Goal: Feedback & Contribution: Leave review/rating

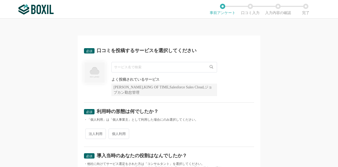
scroll to position [26, 0]
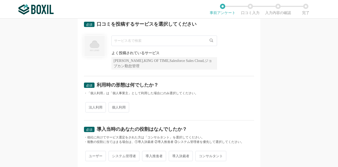
click at [121, 43] on input "text" at bounding box center [164, 40] width 106 height 11
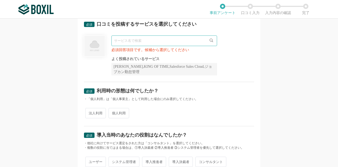
click at [127, 40] on input "text" at bounding box center [164, 40] width 106 height 11
click at [95, 46] on img at bounding box center [95, 46] width 22 height 22
click at [210, 39] on icon at bounding box center [211, 40] width 3 height 3
click at [127, 41] on input "text" at bounding box center [164, 40] width 106 height 11
paste input "JobSuite CAREER"
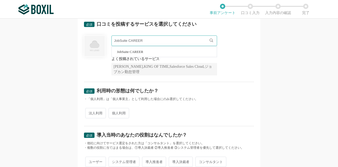
type input "JobSuite CAREER"
click at [124, 53] on li "JobSuite CAREER" at bounding box center [164, 51] width 105 height 11
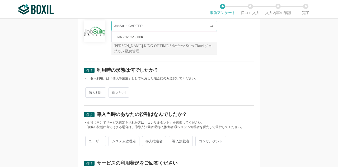
scroll to position [53, 0]
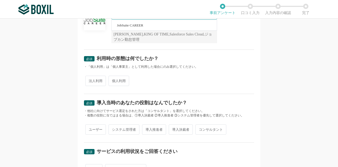
drag, startPoint x: 89, startPoint y: 81, endPoint x: 91, endPoint y: 81, distance: 2.9
click at [89, 81] on span "法人利用" at bounding box center [95, 81] width 21 height 10
click at [89, 80] on input "法人利用" at bounding box center [88, 77] width 3 height 3
radio input "true"
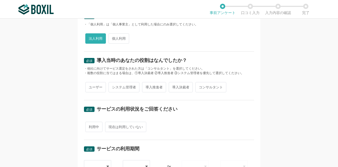
scroll to position [106, 0]
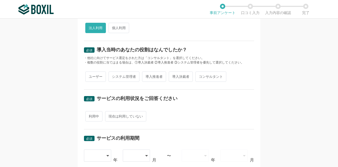
click at [154, 76] on span "導入推進者" at bounding box center [154, 76] width 24 height 10
click at [147, 76] on input "導入推進者" at bounding box center [144, 73] width 3 height 3
radio input "true"
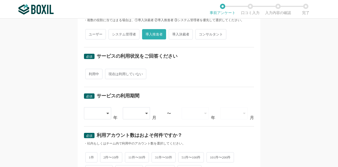
scroll to position [159, 0]
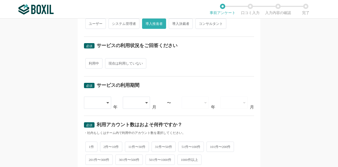
click at [90, 61] on span "利用中" at bounding box center [93, 63] width 17 height 10
click at [90, 61] on input "利用中" at bounding box center [88, 60] width 3 height 3
radio input "true"
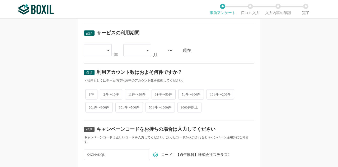
scroll to position [211, 0]
click at [107, 48] on icon at bounding box center [108, 50] width 3 height 4
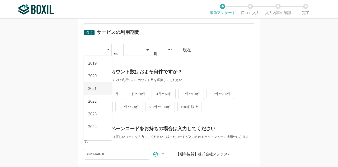
scroll to position [53, 0]
click at [94, 86] on span "2021" at bounding box center [92, 88] width 8 height 4
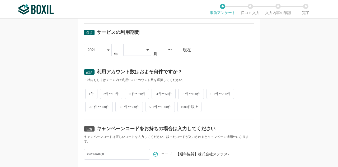
click at [147, 52] on div at bounding box center [137, 50] width 28 height 12
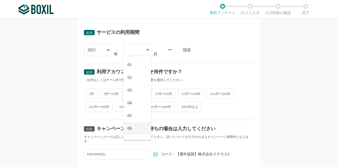
click at [133, 125] on li "06" at bounding box center [137, 128] width 28 height 13
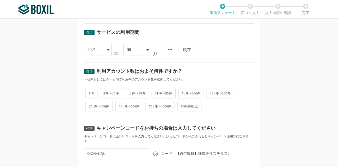
scroll to position [238, 0]
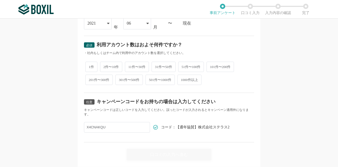
click at [109, 66] on span "2件〜10件" at bounding box center [111, 67] width 22 height 10
click at [105, 66] on input "2件〜10件" at bounding box center [102, 63] width 3 height 3
radio input "true"
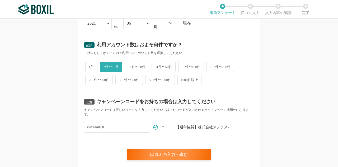
scroll to position [253, 0]
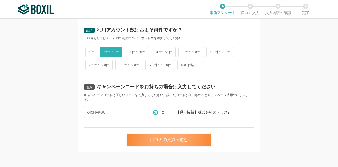
click at [165, 140] on div "口コミの入力へ進む" at bounding box center [169, 140] width 85 height 12
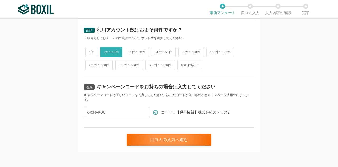
scroll to position [0, 0]
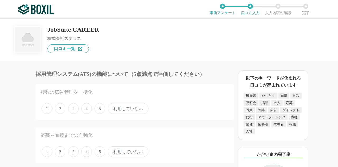
click at [75, 154] on span "3" at bounding box center [73, 151] width 11 height 11
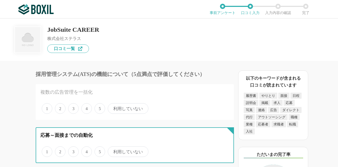
click at [73, 150] on input "3" at bounding box center [70, 148] width 3 height 3
radio input "true"
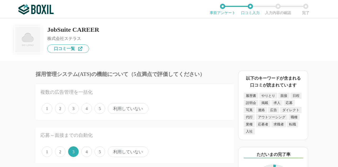
click at [88, 113] on span "4" at bounding box center [86, 108] width 11 height 11
click at [86, 107] on input "4" at bounding box center [84, 105] width 3 height 3
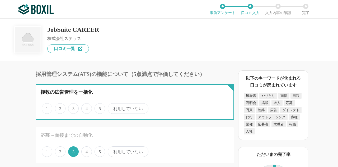
radio input "true"
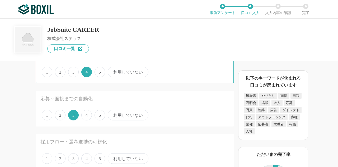
scroll to position [53, 0]
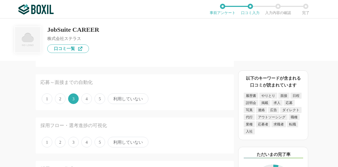
click at [99, 142] on span "5" at bounding box center [100, 142] width 11 height 11
click at [99, 141] on input "5" at bounding box center [97, 138] width 3 height 3
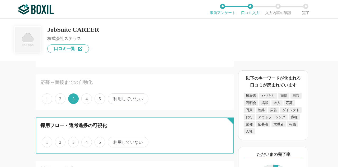
radio input "true"
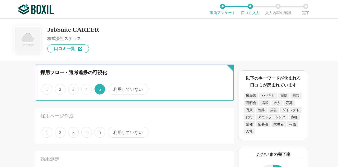
scroll to position [132, 0]
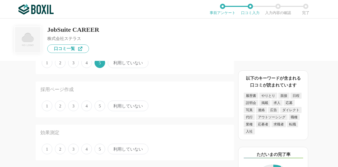
click at [87, 107] on span "4" at bounding box center [86, 105] width 11 height 11
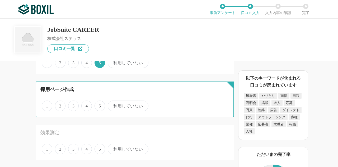
click at [86, 105] on input "4" at bounding box center [84, 102] width 3 height 3
radio input "true"
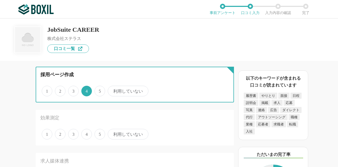
scroll to position [159, 0]
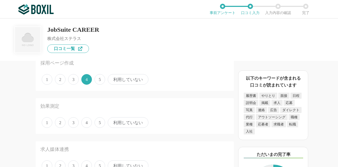
click at [73, 124] on span "3" at bounding box center [73, 122] width 11 height 11
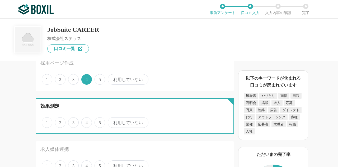
click at [73, 121] on input "3" at bounding box center [70, 119] width 3 height 3
radio input "true"
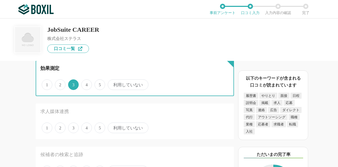
scroll to position [211, 0]
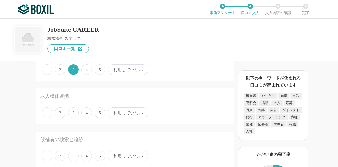
click at [124, 114] on span "利用していない" at bounding box center [128, 112] width 41 height 11
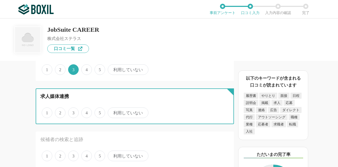
click at [113, 111] on input "利用していない" at bounding box center [110, 109] width 3 height 3
radio input "true"
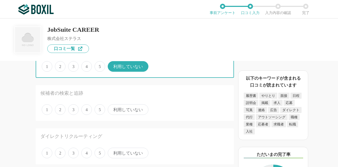
scroll to position [264, 0]
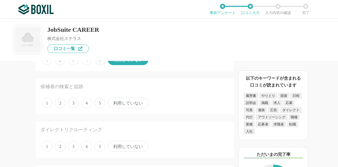
click at [98, 105] on span "5" at bounding box center [100, 102] width 11 height 11
click at [98, 102] on input "5" at bounding box center [97, 99] width 3 height 3
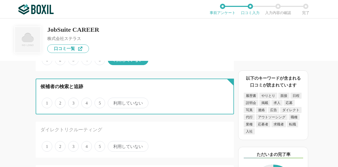
radio input "true"
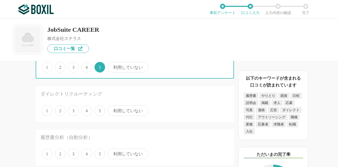
scroll to position [317, 0]
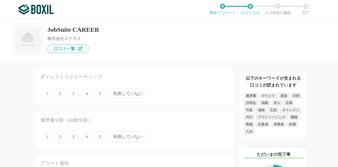
click at [123, 95] on span "利用していない" at bounding box center [128, 93] width 41 height 11
click at [113, 92] on input "利用していない" at bounding box center [110, 90] width 3 height 3
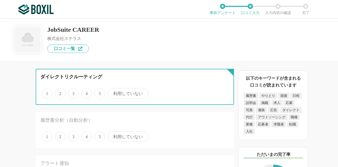
radio input "true"
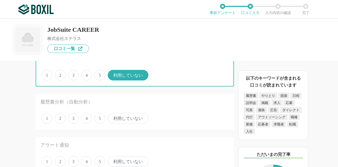
scroll to position [343, 0]
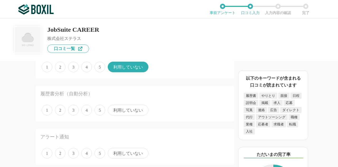
click at [120, 108] on span "利用していない" at bounding box center [128, 110] width 41 height 11
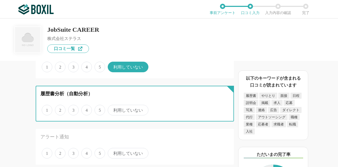
click at [113, 108] on input "利用していない" at bounding box center [110, 106] width 3 height 3
radio input "true"
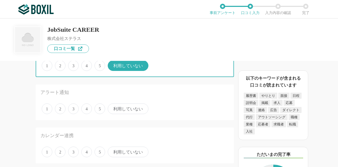
scroll to position [396, 0]
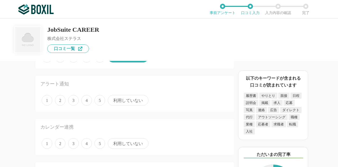
click at [125, 100] on span "利用していない" at bounding box center [128, 100] width 41 height 11
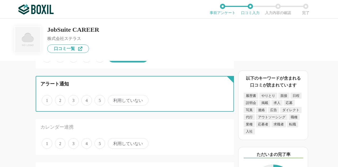
click at [113, 99] on input "利用していない" at bounding box center [110, 97] width 3 height 3
radio input "true"
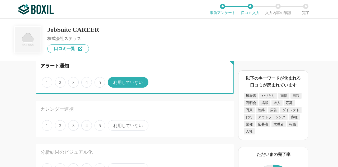
scroll to position [423, 0]
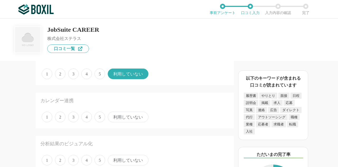
drag, startPoint x: 88, startPoint y: 119, endPoint x: 83, endPoint y: 119, distance: 4.8
click at [88, 119] on span "4" at bounding box center [86, 116] width 11 height 11
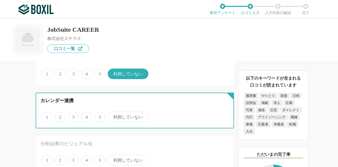
click at [86, 116] on input "4" at bounding box center [84, 113] width 3 height 3
radio input "true"
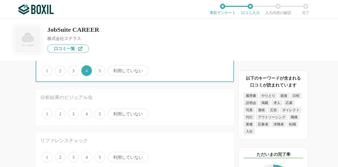
scroll to position [476, 0]
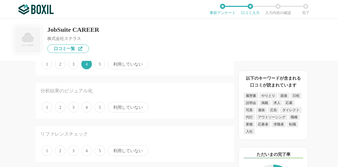
click at [123, 108] on span "利用していない" at bounding box center [128, 107] width 41 height 11
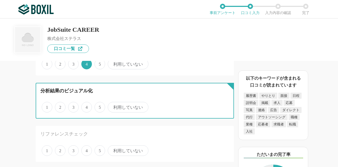
click at [113, 106] on input "利用していない" at bounding box center [110, 104] width 3 height 3
radio input "true"
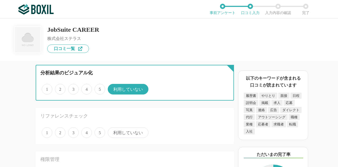
scroll to position [502, 0]
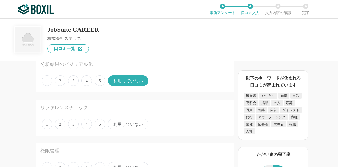
click at [122, 125] on span "利用していない" at bounding box center [128, 124] width 41 height 11
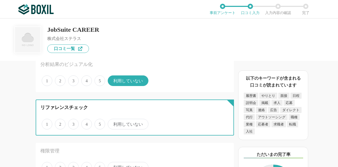
click at [113, 123] on input "利用していない" at bounding box center [110, 120] width 3 height 3
radio input "true"
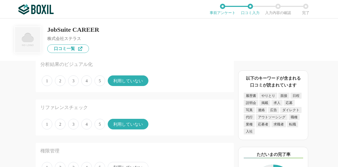
click at [85, 125] on span "4" at bounding box center [86, 124] width 11 height 11
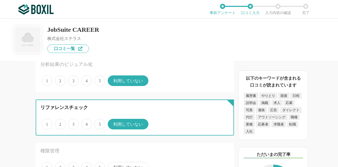
click at [85, 123] on input "4" at bounding box center [84, 120] width 3 height 3
radio input "true"
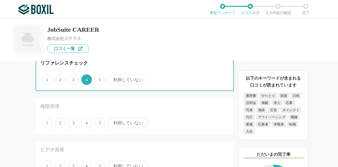
scroll to position [555, 0]
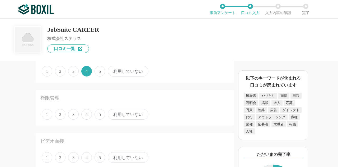
click at [89, 116] on span "4" at bounding box center [86, 114] width 11 height 11
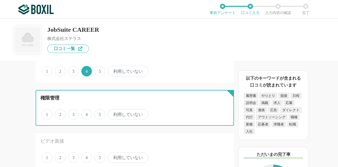
click at [86, 113] on input "4" at bounding box center [84, 111] width 3 height 3
radio input "true"
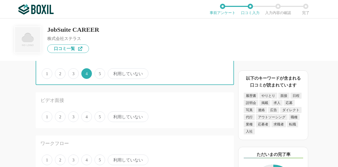
scroll to position [608, 0]
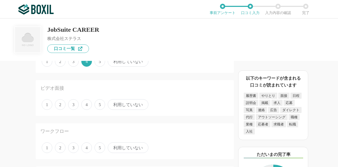
click at [136, 106] on span "利用していない" at bounding box center [128, 104] width 41 height 11
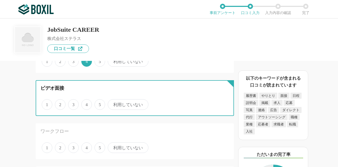
click at [113, 103] on input "利用していない" at bounding box center [110, 101] width 3 height 3
radio input "true"
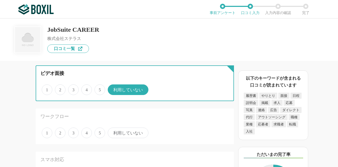
scroll to position [634, 0]
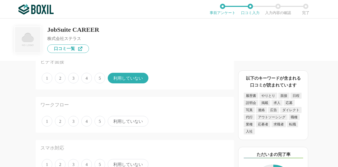
click at [72, 120] on span "3" at bounding box center [73, 121] width 11 height 11
click at [72, 120] on input "3" at bounding box center [70, 118] width 3 height 3
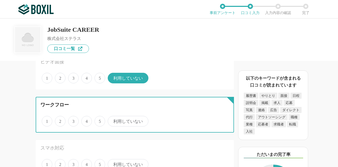
radio input "true"
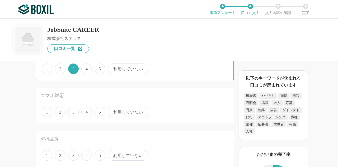
scroll to position [687, 0]
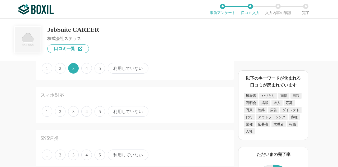
click at [126, 113] on span "利用していない" at bounding box center [128, 111] width 41 height 11
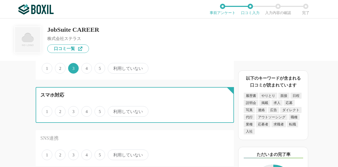
click at [113, 110] on input "利用していない" at bounding box center [110, 108] width 3 height 3
radio input "true"
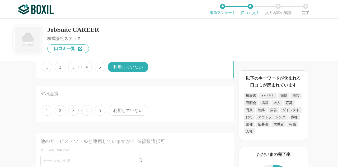
scroll to position [740, 0]
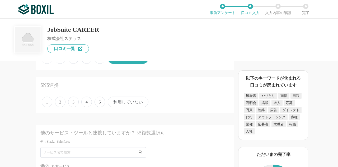
click at [130, 102] on span "利用していない" at bounding box center [128, 101] width 41 height 11
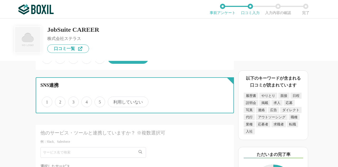
click at [113, 101] on input "利用していない" at bounding box center [110, 98] width 3 height 3
radio input "true"
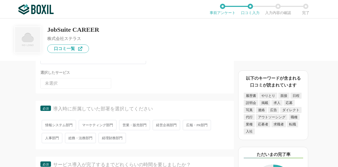
scroll to position [845, 0]
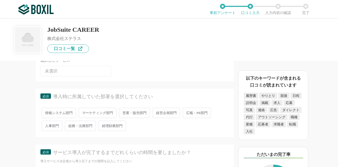
click at [166, 113] on span "経営企画部門" at bounding box center [166, 113] width 27 height 10
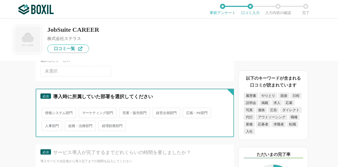
click at [157, 112] on input "経営企画部門" at bounding box center [155, 109] width 3 height 3
radio input "true"
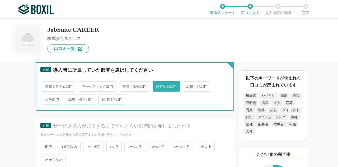
scroll to position [898, 0]
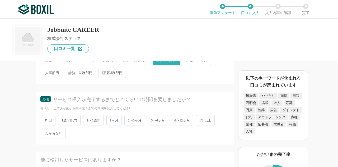
drag, startPoint x: 111, startPoint y: 121, endPoint x: 97, endPoint y: 121, distance: 14.0
click at [111, 121] on span "1ヶ月" at bounding box center [114, 120] width 16 height 10
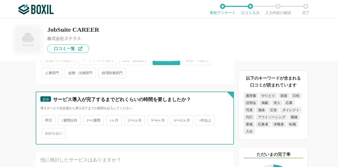
click at [111, 119] on input "1ヶ月" at bounding box center [109, 117] width 3 height 3
radio input "true"
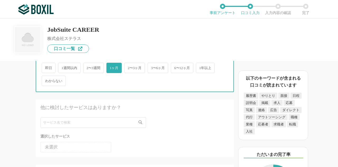
scroll to position [951, 0]
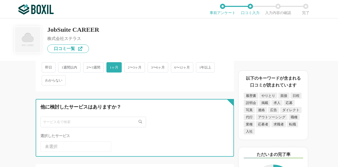
click at [73, 121] on input "text" at bounding box center [93, 122] width 106 height 11
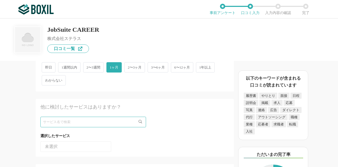
click at [74, 145] on li "未選択" at bounding box center [75, 146] width 71 height 11
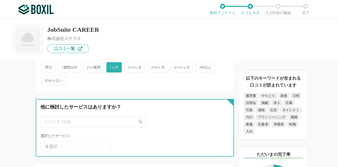
click at [67, 125] on input "text" at bounding box center [93, 122] width 106 height 11
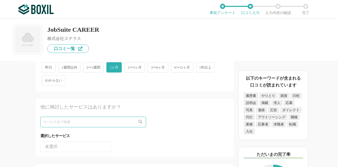
click at [141, 120] on icon at bounding box center [140, 121] width 3 height 3
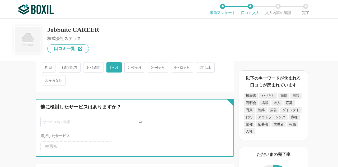
click at [104, 123] on input "text" at bounding box center [93, 122] width 106 height 11
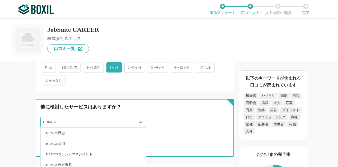
type input "HRMOS"
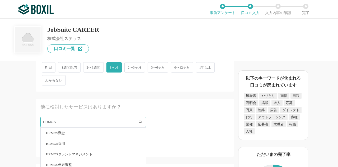
click at [63, 142] on span "HRMOS採用" at bounding box center [55, 143] width 19 height 3
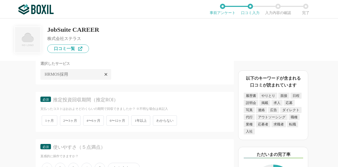
scroll to position [1030, 0]
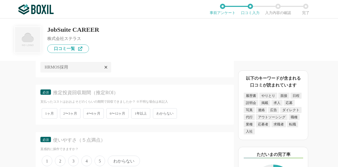
click at [73, 115] on span "2〜3ヶ月" at bounding box center [70, 113] width 21 height 10
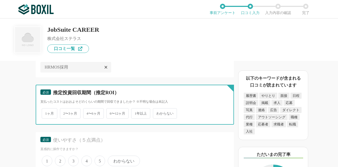
click at [65, 112] on input "2〜3ヶ月" at bounding box center [62, 110] width 3 height 3
radio input "true"
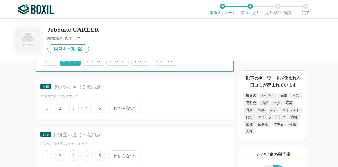
scroll to position [1110, 0]
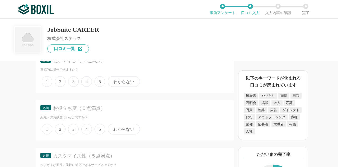
click at [99, 83] on span "5" at bounding box center [100, 81] width 11 height 11
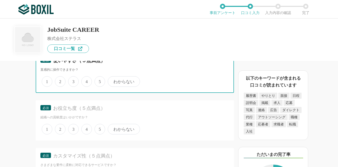
click at [99, 80] on input "5" at bounding box center [97, 78] width 3 height 3
radio input "true"
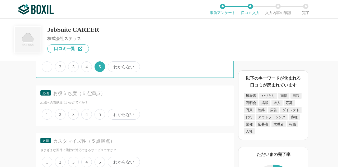
scroll to position [1136, 0]
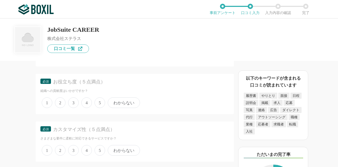
click at [100, 101] on span "5" at bounding box center [100, 102] width 11 height 11
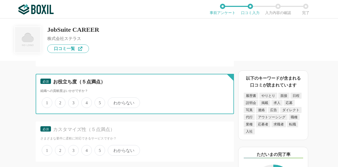
click at [99, 101] on input "5" at bounding box center [97, 99] width 3 height 3
radio input "true"
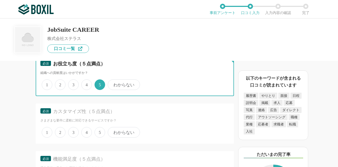
scroll to position [1163, 0]
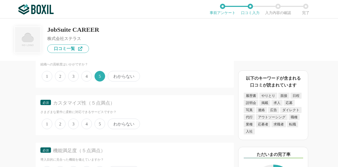
drag, startPoint x: 87, startPoint y: 124, endPoint x: 44, endPoint y: 120, distance: 43.3
click at [87, 124] on span "4" at bounding box center [86, 123] width 11 height 11
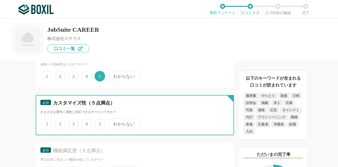
click at [86, 123] on input "4" at bounding box center [84, 120] width 3 height 3
radio input "true"
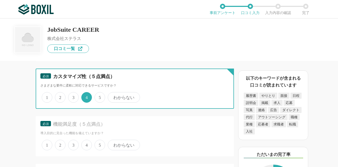
scroll to position [1215, 0]
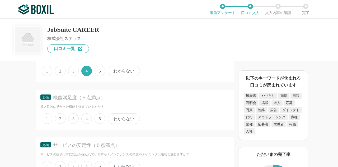
click at [98, 118] on span "5" at bounding box center [100, 118] width 11 height 11
click at [98, 117] on input "5" at bounding box center [97, 115] width 3 height 3
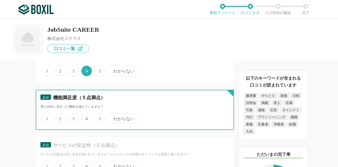
radio input "true"
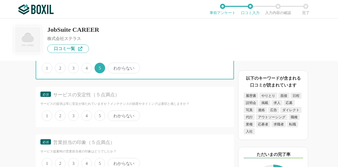
scroll to position [1268, 0]
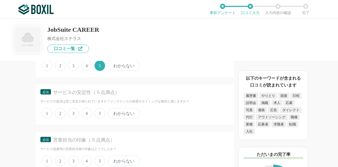
click at [100, 113] on span "5" at bounding box center [100, 113] width 11 height 11
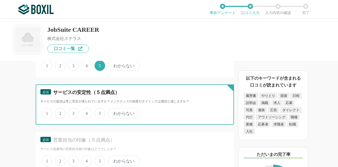
click at [99, 112] on input "5" at bounding box center [97, 110] width 3 height 3
radio input "true"
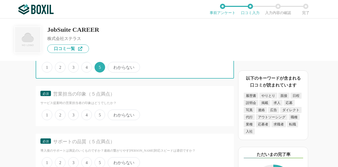
scroll to position [1321, 0]
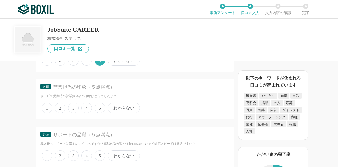
click at [123, 108] on span "わからない" at bounding box center [124, 108] width 32 height 11
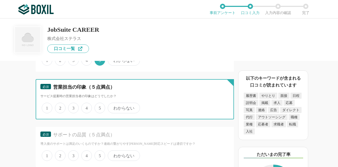
click at [113, 107] on input "わからない" at bounding box center [110, 104] width 3 height 3
radio input "true"
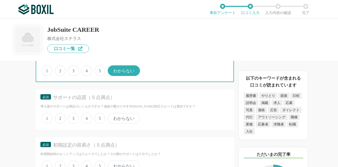
scroll to position [1347, 0]
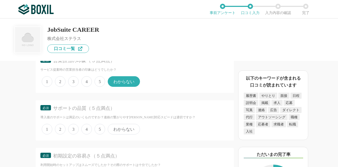
click at [73, 82] on span "3" at bounding box center [73, 81] width 11 height 11
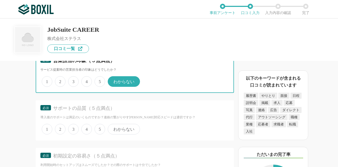
click at [73, 80] on input "3" at bounding box center [70, 78] width 3 height 3
radio input "true"
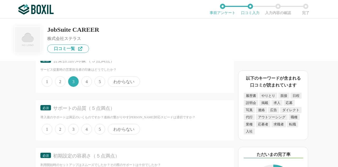
click at [84, 82] on span "4" at bounding box center [86, 81] width 11 height 11
click at [84, 80] on input "4" at bounding box center [84, 78] width 3 height 3
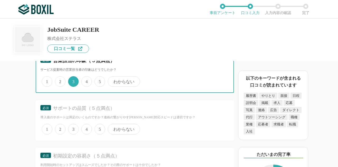
radio input "true"
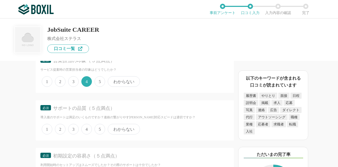
click at [101, 129] on span "5" at bounding box center [100, 129] width 11 height 11
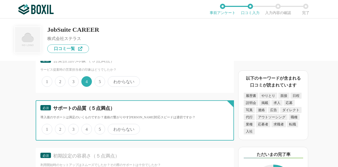
click at [99, 128] on input "5" at bounding box center [97, 125] width 3 height 3
radio input "true"
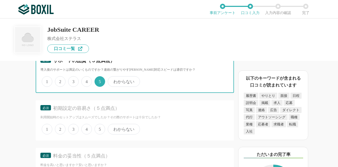
scroll to position [1400, 0]
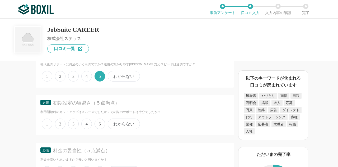
click at [88, 124] on span "4" at bounding box center [86, 123] width 11 height 11
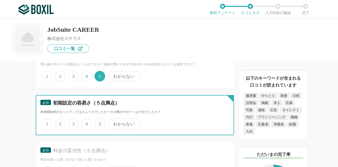
click at [86, 123] on input "4" at bounding box center [84, 120] width 3 height 3
radio input "true"
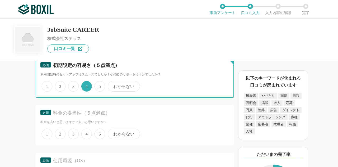
scroll to position [1453, 0]
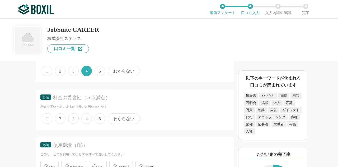
click at [73, 120] on span "3" at bounding box center [73, 118] width 11 height 11
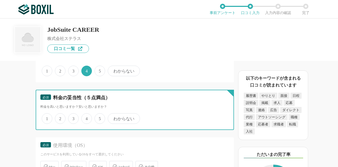
click at [73, 117] on input "3" at bounding box center [70, 115] width 3 height 3
radio input "true"
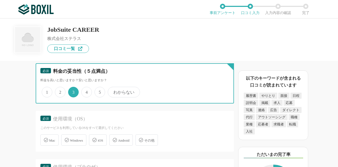
scroll to position [1506, 0]
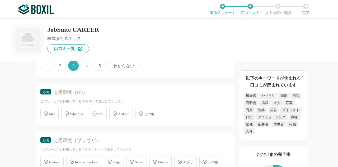
click at [74, 114] on span "Windows" at bounding box center [76, 114] width 13 height 4
click at [67, 113] on icon at bounding box center [67, 113] width 4 height 4
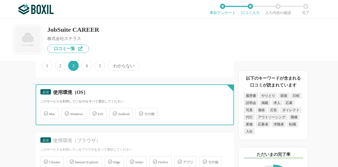
click at [66, 112] on input "Windows" at bounding box center [63, 110] width 3 height 3
checkbox input "true"
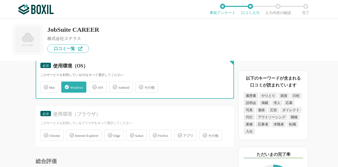
scroll to position [1559, 0]
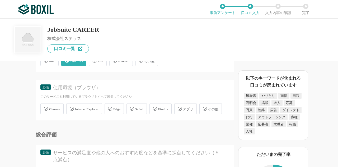
click at [46, 108] on icon at bounding box center [46, 108] width 4 height 4
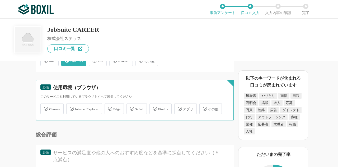
click at [45, 107] on input "Chrome" at bounding box center [42, 105] width 3 height 3
checkbox input "true"
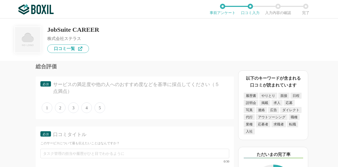
scroll to position [1638, 0]
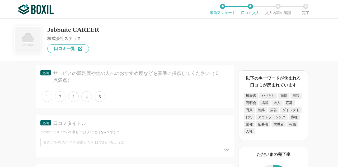
click at [88, 102] on span "4" at bounding box center [86, 96] width 11 height 11
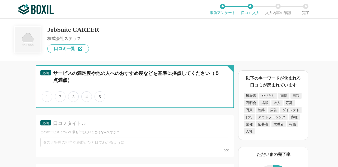
click at [86, 95] on input "4" at bounding box center [84, 93] width 3 height 3
radio input "true"
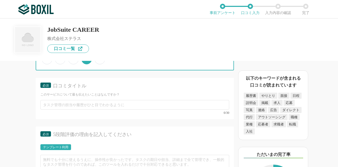
scroll to position [1691, 0]
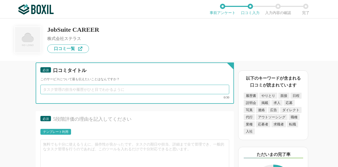
click at [55, 94] on input "text" at bounding box center [134, 90] width 189 height 10
type input "r"
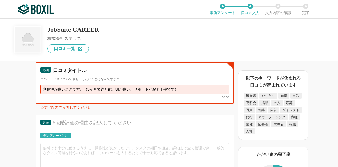
click at [170, 94] on input "利便性が良いことです。（3ヶ月契約可能、UIが良い、サポートが親切丁寧です）" at bounding box center [134, 90] width 189 height 10
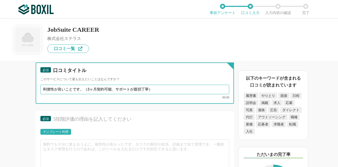
drag, startPoint x: 81, startPoint y: 101, endPoint x: 155, endPoint y: 101, distance: 74.0
click at [155, 94] on input "利便性が良いことです。（3ヶ月契約可能、サポートが親切丁寧）" at bounding box center [134, 90] width 189 height 10
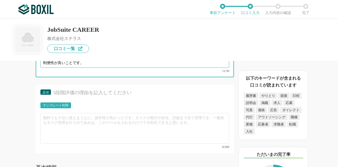
type input "利便性が良いことです。"
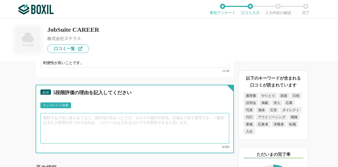
click at [89, 133] on textarea at bounding box center [134, 128] width 189 height 31
paste textarea "（3ヶ月契約可能、サポートが親切丁寧）"
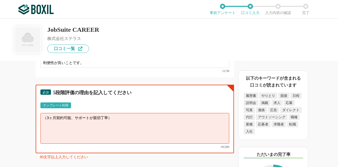
drag, startPoint x: 47, startPoint y: 129, endPoint x: 41, endPoint y: 132, distance: 6.6
click at [41, 132] on textarea "（3ヶ月契約可能、サポートが親切丁寧）" at bounding box center [134, 128] width 189 height 31
drag, startPoint x: 105, startPoint y: 129, endPoint x: 109, endPoint y: 129, distance: 4.0
click at [108, 129] on textarea "3ヶ月契約可能、サポートが親切丁寧）" at bounding box center [134, 128] width 189 height 31
click at [43, 129] on textarea "3ヶ月契約可能、サポートが親切丁寧" at bounding box center [134, 128] width 189 height 31
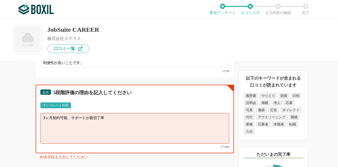
click at [68, 128] on textarea "3ヶ月契約可能、サポートが親切丁寧" at bounding box center [134, 128] width 189 height 31
click at [58, 129] on textarea "3ヶ月契約可能、サポートが親切丁寧" at bounding box center [134, 128] width 189 height 31
click at [189, 129] on textarea "3ヶ月契約が可能で、クライアントの使用期間に併せて提案できること。またサポートが親切丁寧" at bounding box center [134, 128] width 189 height 31
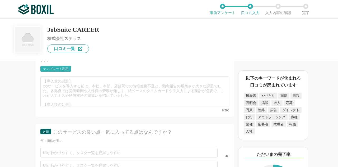
scroll to position [1849, 0]
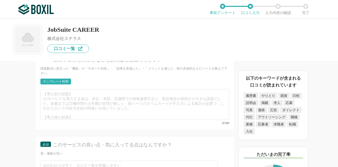
type textarea "3ヶ月契約が可能で、クライアントの使用期間に併せて提案できること。またシステムの機能性が高く、かつ使用しやすい設計も助かります。サポートも非常に親切丁寧で安心…"
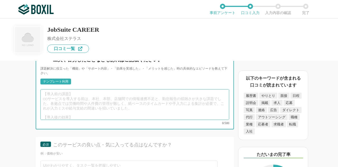
click at [77, 103] on textarea at bounding box center [134, 104] width 189 height 31
drag, startPoint x: 42, startPoint y: 101, endPoint x: 87, endPoint y: 106, distance: 44.8
click at [87, 106] on textarea at bounding box center [134, 104] width 189 height 31
type textarea "「"
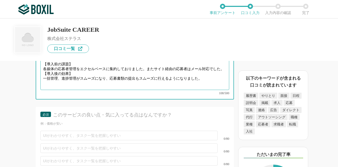
scroll to position [1929, 0]
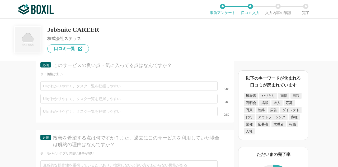
type textarea "【導入前の課題】 各媒体の応募者管理をエクセルベースに集約しておりました。またサイト経由の応募者はメール対応でした。 【導入後の効果】 一括管理、進捗管理がス…"
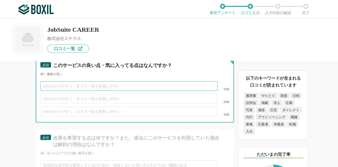
click at [57, 86] on input "text" at bounding box center [128, 86] width 177 height 10
type input "短期契約が可能"
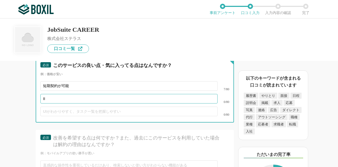
type input "I"
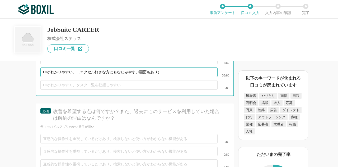
type input "UIがわかりやすい。（エクセル好きな方にもなじみやすい画面もあり）"
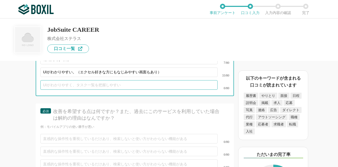
click at [53, 89] on input "text" at bounding box center [128, 85] width 177 height 10
type input "サポート体制がしっかりしている"
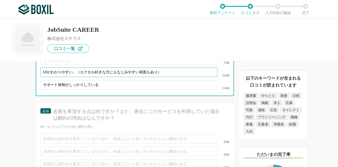
click at [78, 76] on input "UIがわかりやすい。（エクセル好きな方にもなじみやすい画面もあり）" at bounding box center [128, 72] width 177 height 10
click at [76, 77] on input "UIがわかりやすい。（エクセル好きな方にもなじみやすい画面もあり）" at bounding box center [128, 72] width 177 height 10
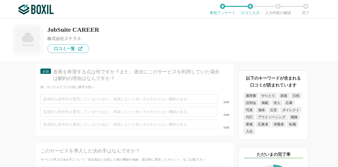
scroll to position [2008, 0]
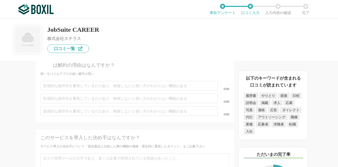
type input "UIがわかりやすい（エクセル好きな方にもなじみやすい画面もあり）"
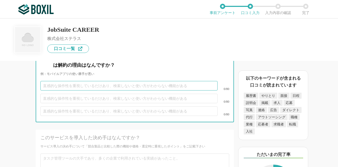
click at [51, 90] on input "text" at bounding box center [128, 86] width 177 height 10
type input "ぼ"
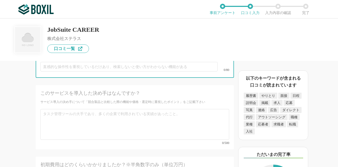
scroll to position [2061, 0]
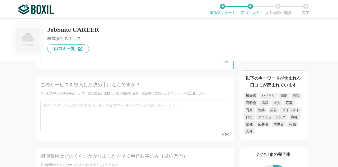
type input "応募者ボリュームと共に値段が上がる点"
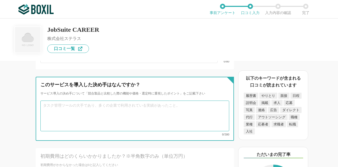
click at [59, 111] on textarea at bounding box center [134, 115] width 189 height 31
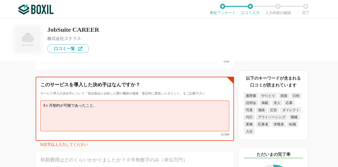
click at [45, 108] on textarea "3ヶ月契約が可能であったこと。" at bounding box center [134, 115] width 189 height 31
click at [119, 122] on textarea "３ヶ月契約が可能であったこと。" at bounding box center [134, 115] width 189 height 31
drag, startPoint x: 94, startPoint y: 109, endPoint x: 101, endPoint y: 108, distance: 7.2
click at [101, 108] on textarea "３ヶ月契約が可能であったこと。" at bounding box center [134, 115] width 189 height 31
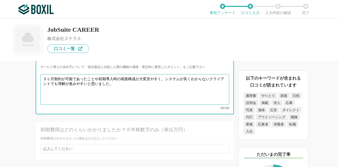
scroll to position [2114, 0]
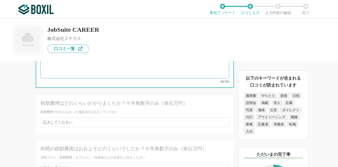
type textarea "３ヶ月契約が可能であったことや初期導入時の画面構成が大変見やすく、システムが良くわからないクライアントでも理解が進みやすいと思いました。"
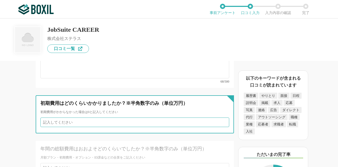
click at [62, 123] on input "number" at bounding box center [134, 122] width 189 height 10
click at [221, 125] on input "1" at bounding box center [134, 122] width 189 height 10
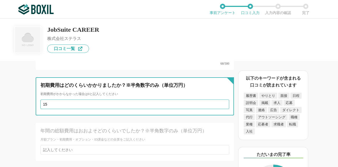
scroll to position [2140, 0]
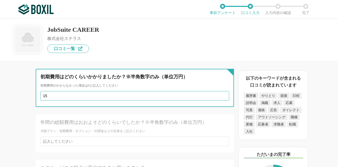
type input "15"
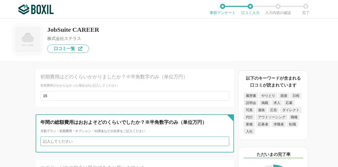
click at [76, 141] on input "number" at bounding box center [134, 141] width 189 height 10
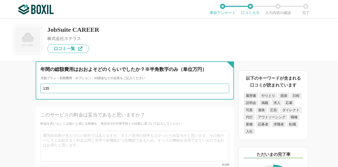
scroll to position [2219, 0]
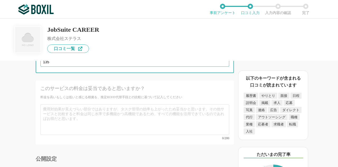
type input "135"
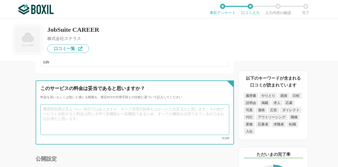
click at [88, 114] on textarea at bounding box center [134, 119] width 189 height 31
type textarea "m"
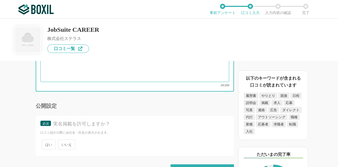
scroll to position [2286, 0]
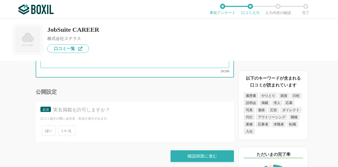
type textarea "安価なATSも増えていますので、値下げ頂けると助かります。"
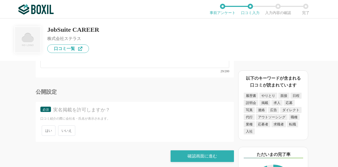
click at [65, 128] on span "いいえ" at bounding box center [66, 130] width 17 height 10
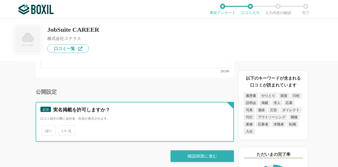
click at [63, 128] on input "いいえ" at bounding box center [60, 127] width 3 height 3
radio input "true"
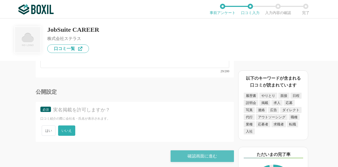
click at [207, 151] on div "確認画面に進む" at bounding box center [202, 156] width 63 height 12
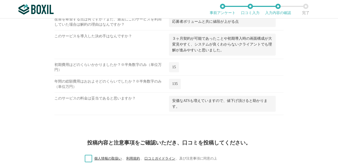
scroll to position [901, 0]
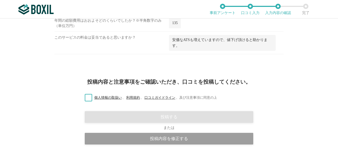
click at [85, 95] on label "個人情報の取扱い 、 利用規約 、 口コミガイドライン 、 及び注意事項に同意の上" at bounding box center [149, 98] width 137 height 6
click at [0, 0] on input "個人情報の取扱い 、 利用規約 、 口コミガイドライン 、 及び注意事項に同意の上" at bounding box center [0, 0] width 0 height 0
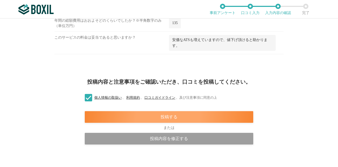
click at [163, 113] on div "投稿する" at bounding box center [169, 117] width 169 height 12
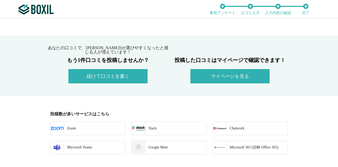
scroll to position [53, 0]
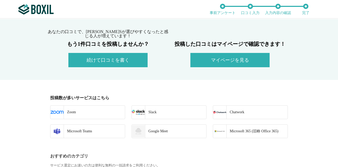
click at [223, 55] on button "マイページを見る" at bounding box center [229, 60] width 79 height 14
